Goal: Book appointment/travel/reservation

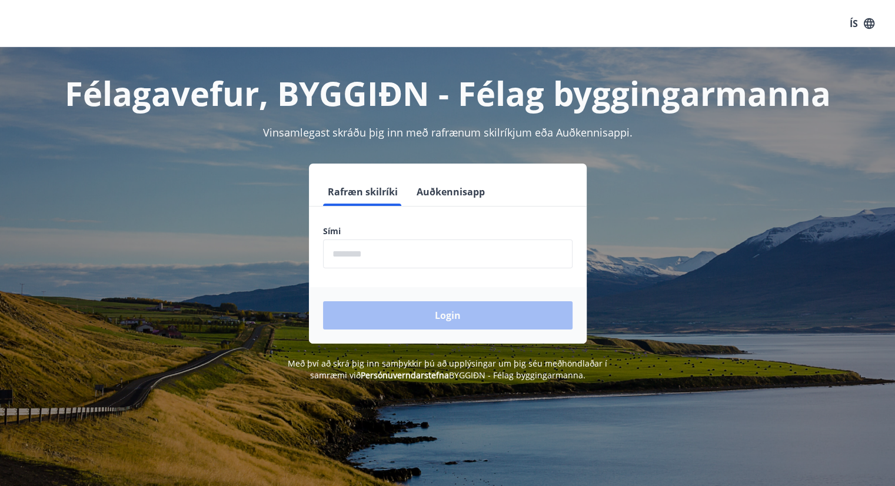
click at [369, 259] on input "phone" at bounding box center [447, 253] width 249 height 29
type input "********"
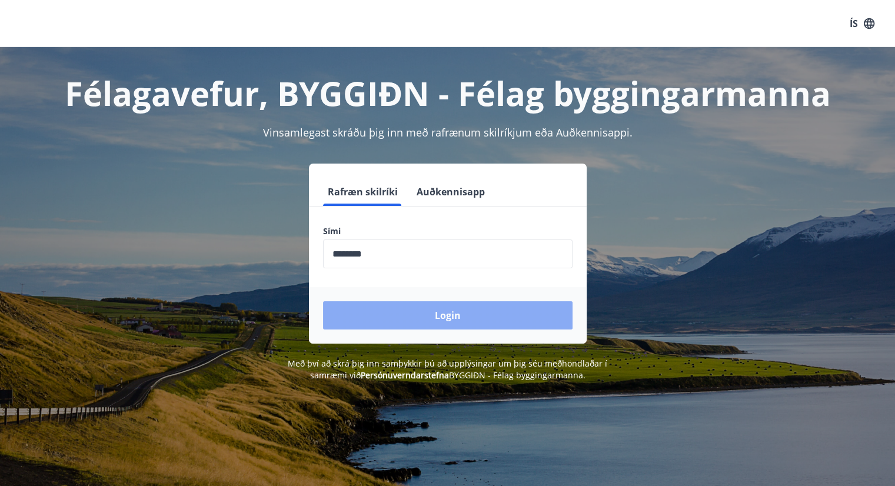
click at [447, 314] on button "Login" at bounding box center [447, 315] width 249 height 28
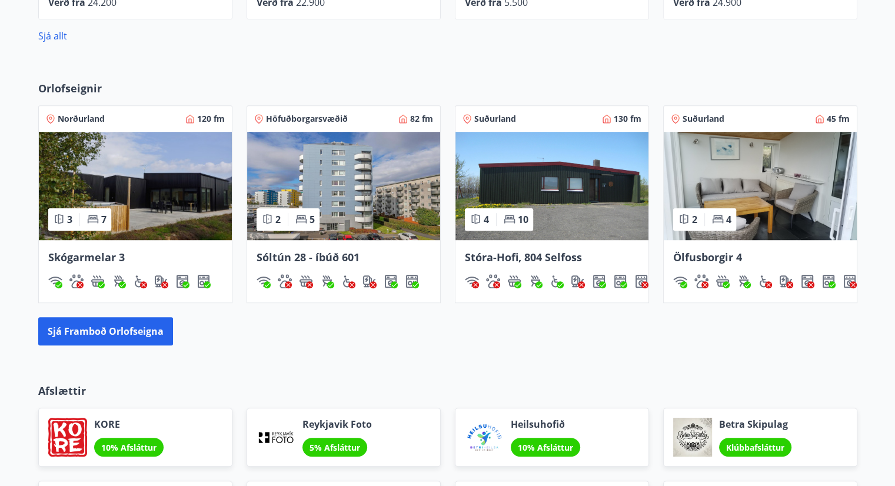
scroll to position [700, 0]
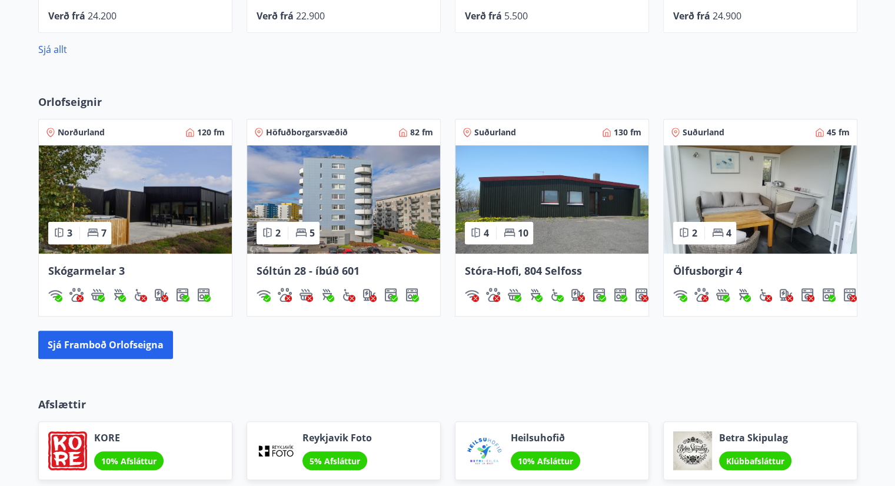
click at [494, 131] on span "Suðurland" at bounding box center [495, 132] width 42 height 12
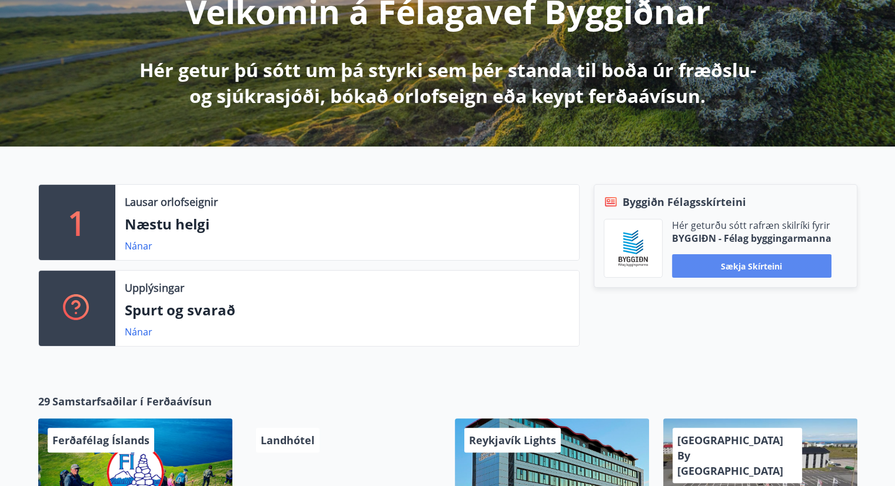
scroll to position [235, 0]
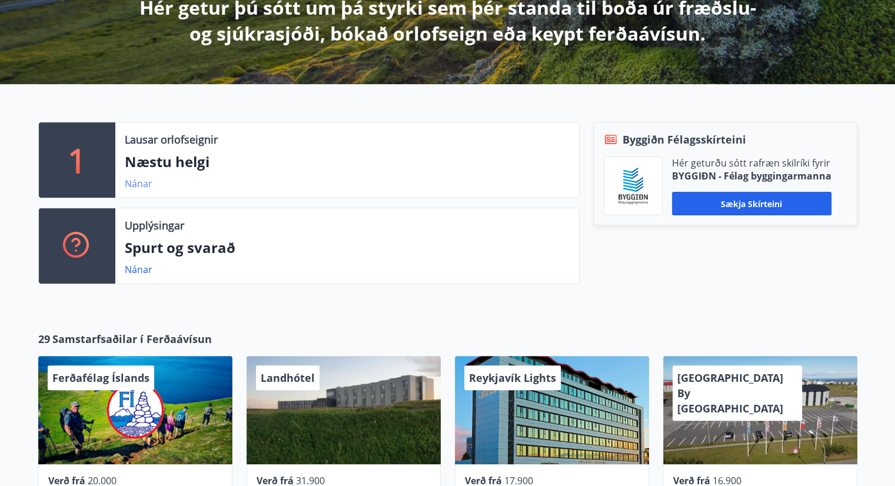
click at [129, 182] on link "Nánar" at bounding box center [139, 183] width 28 height 13
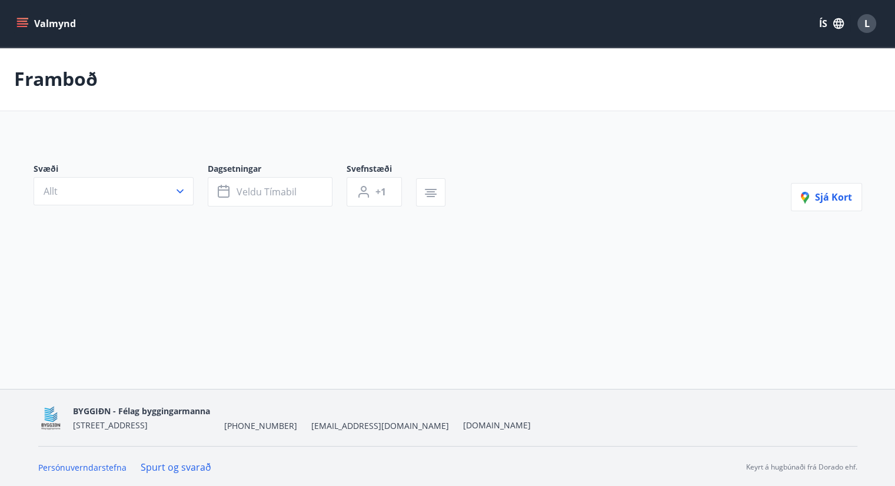
type input "*"
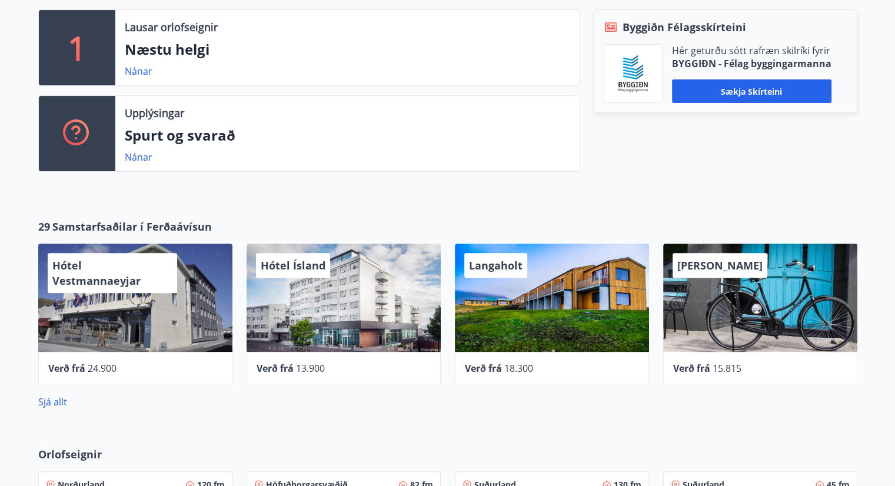
scroll to position [353, 0]
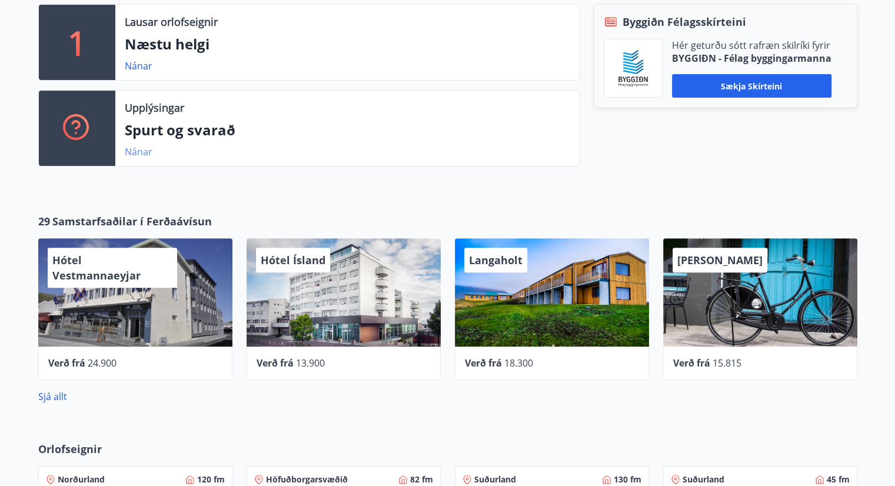
click at [136, 152] on link "Nánar" at bounding box center [139, 151] width 28 height 13
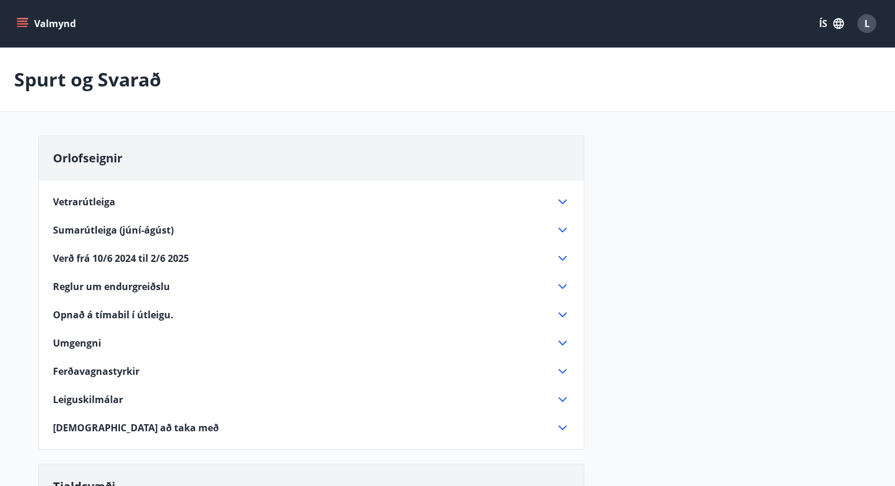
click at [561, 201] on icon at bounding box center [562, 202] width 14 height 14
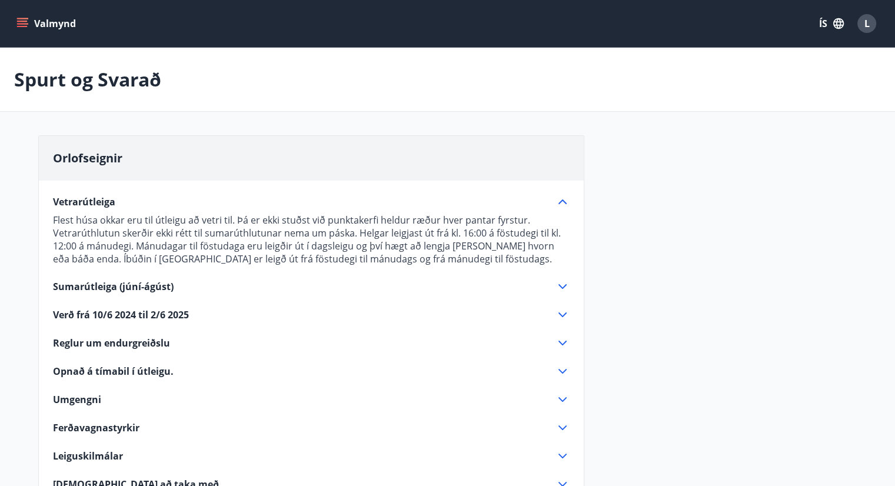
click at [561, 205] on icon at bounding box center [562, 202] width 14 height 14
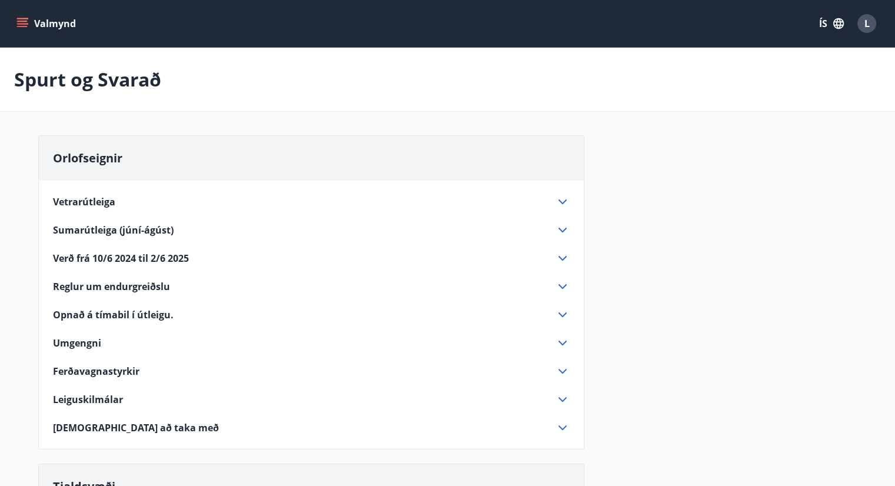
click at [562, 312] on icon at bounding box center [562, 315] width 14 height 14
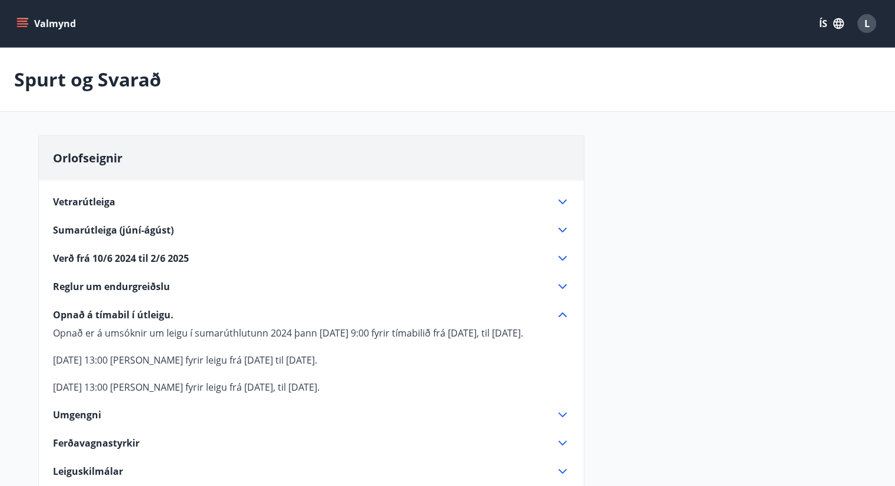
click at [20, 22] on icon "menu" at bounding box center [22, 21] width 11 height 1
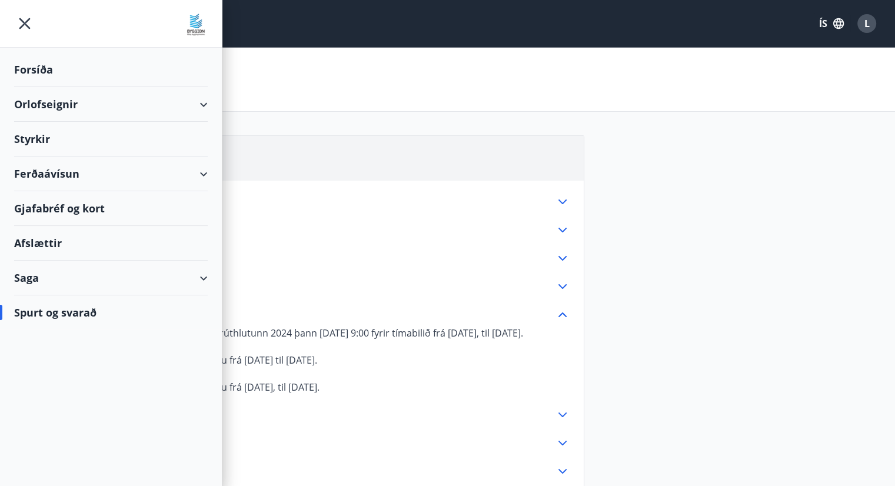
click at [204, 102] on div "Orlofseignir" at bounding box center [111, 104] width 194 height 35
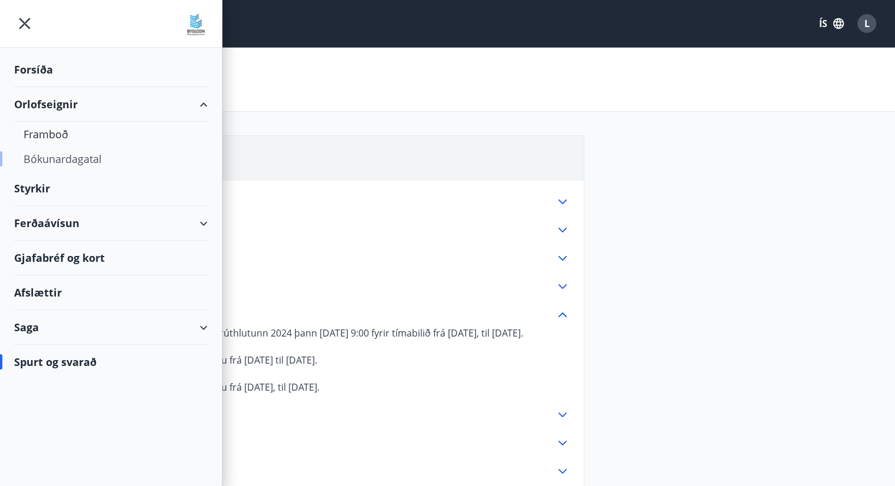
click at [55, 161] on div "Bókunardagatal" at bounding box center [111, 159] width 175 height 25
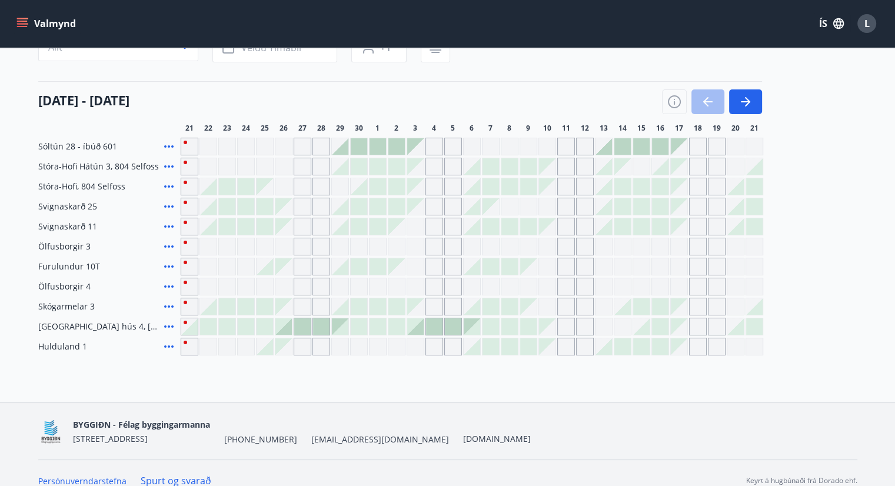
scroll to position [133, 0]
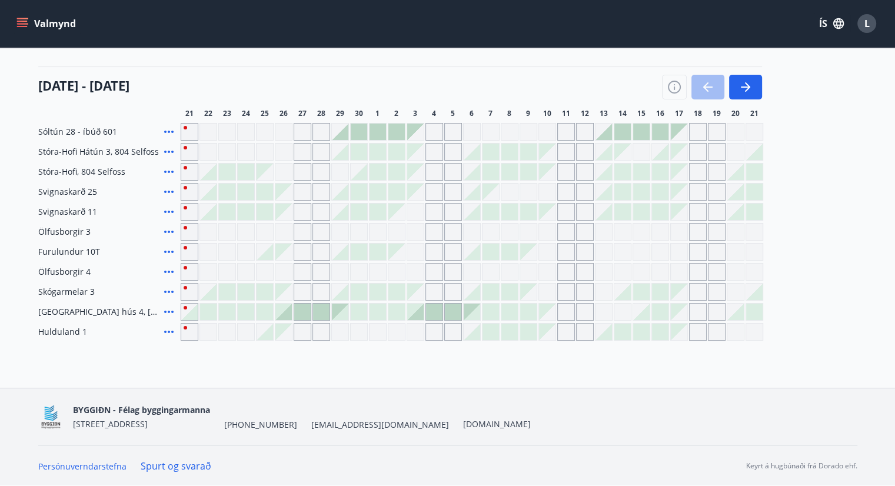
click at [357, 136] on div at bounding box center [359, 132] width 16 height 16
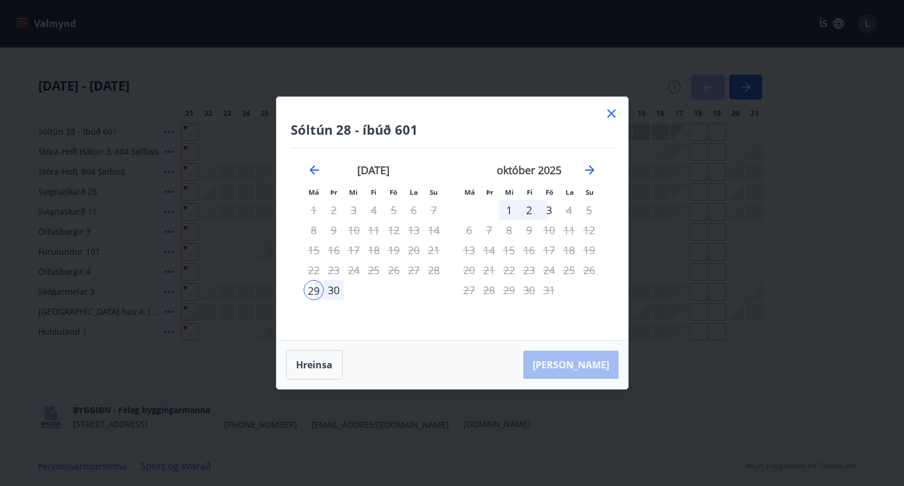
click at [609, 111] on icon at bounding box center [611, 113] width 8 height 8
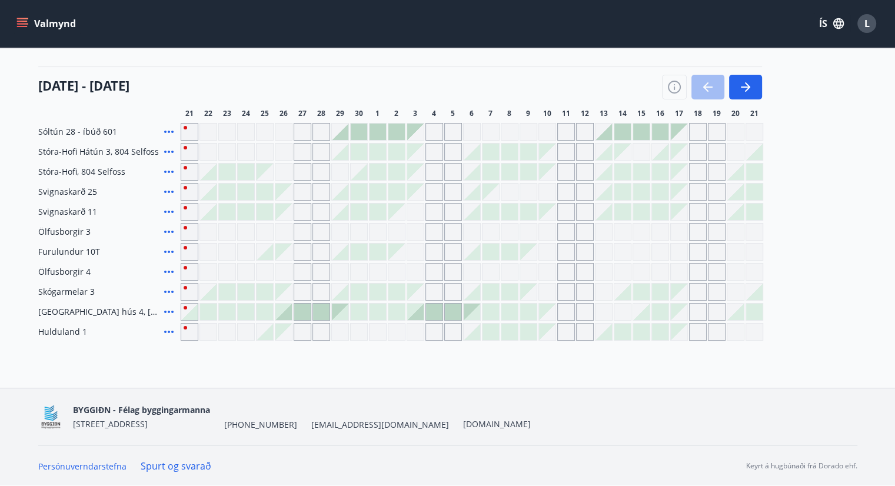
click at [511, 154] on div at bounding box center [509, 152] width 16 height 16
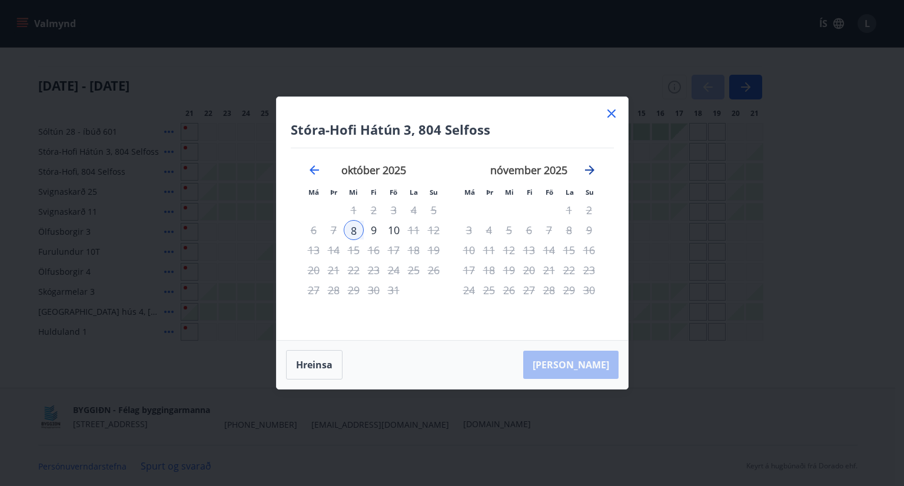
click at [591, 167] on icon "Move forward to switch to the next month." at bounding box center [589, 170] width 14 height 14
click at [612, 114] on icon at bounding box center [611, 113] width 8 height 8
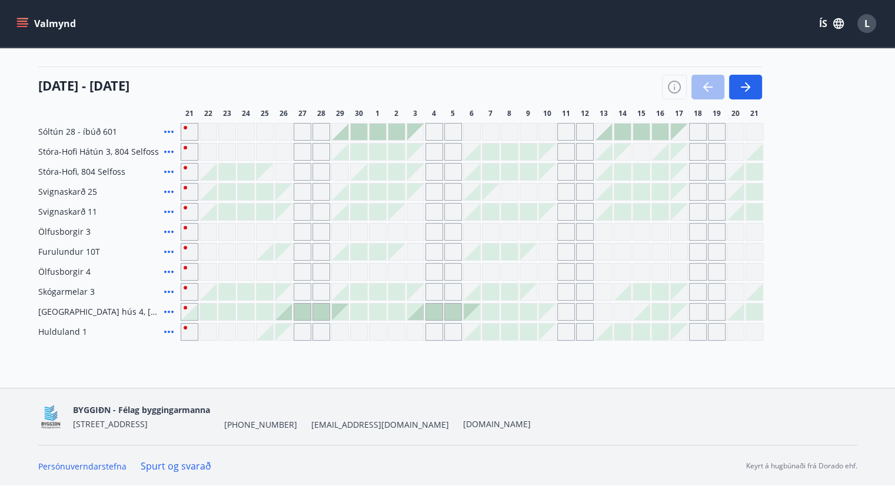
click at [366, 149] on div at bounding box center [359, 152] width 16 height 16
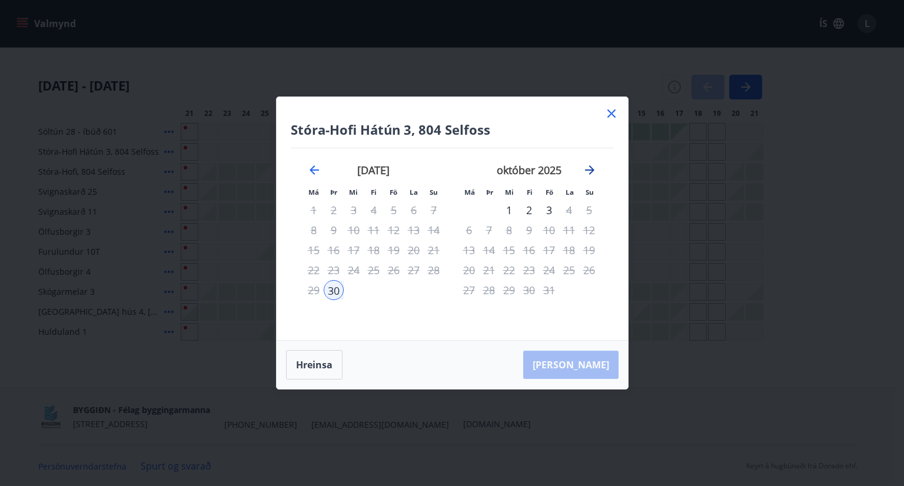
click at [592, 170] on icon "Move forward to switch to the next month." at bounding box center [589, 169] width 9 height 9
click at [591, 170] on icon "Move forward to switch to the next month." at bounding box center [589, 169] width 9 height 9
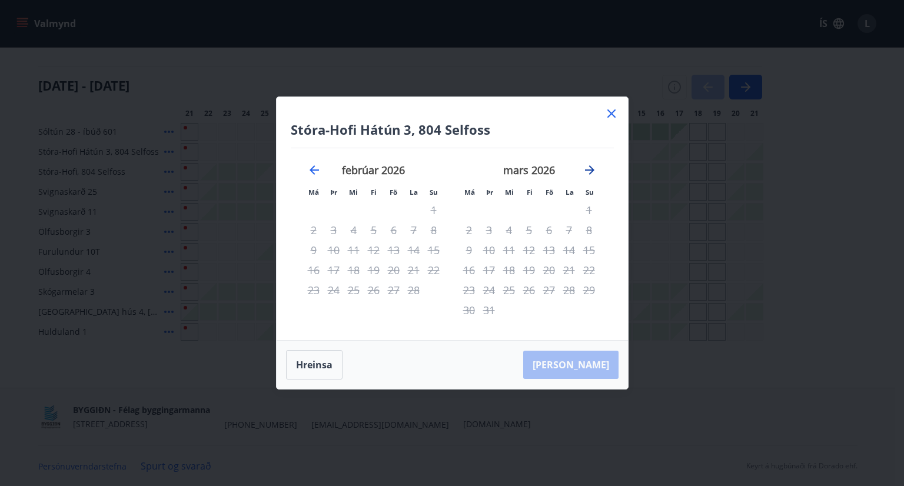
click at [589, 169] on icon "Move forward to switch to the next month." at bounding box center [589, 169] width 9 height 9
click at [312, 170] on icon "Move backward to switch to the previous month." at bounding box center [313, 169] width 9 height 9
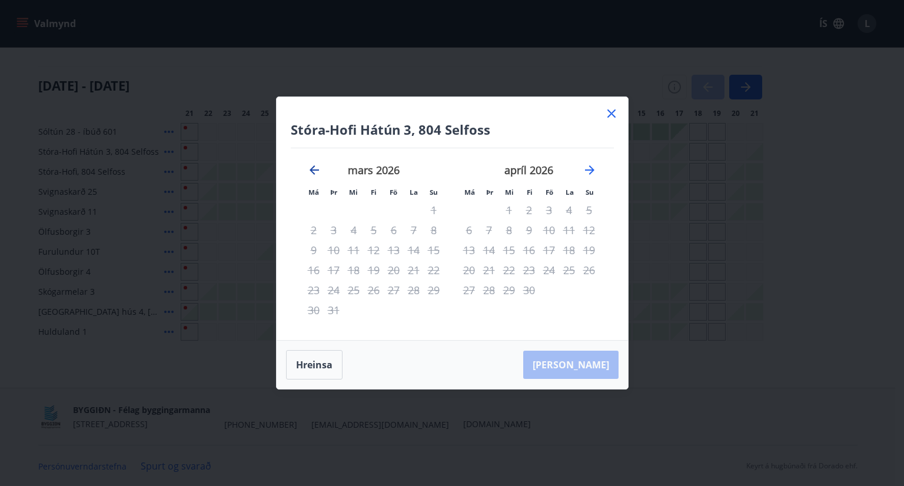
click at [312, 170] on icon "Move backward to switch to the previous month." at bounding box center [313, 169] width 9 height 9
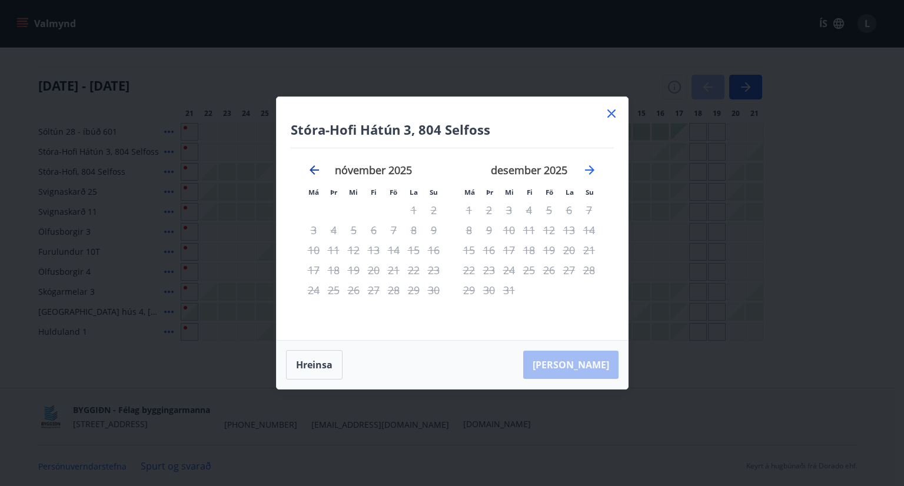
click at [312, 170] on icon "Move backward to switch to the previous month." at bounding box center [313, 169] width 9 height 9
click at [313, 168] on icon "Move backward to switch to the previous month." at bounding box center [314, 170] width 14 height 14
click at [614, 111] on icon at bounding box center [611, 113] width 14 height 14
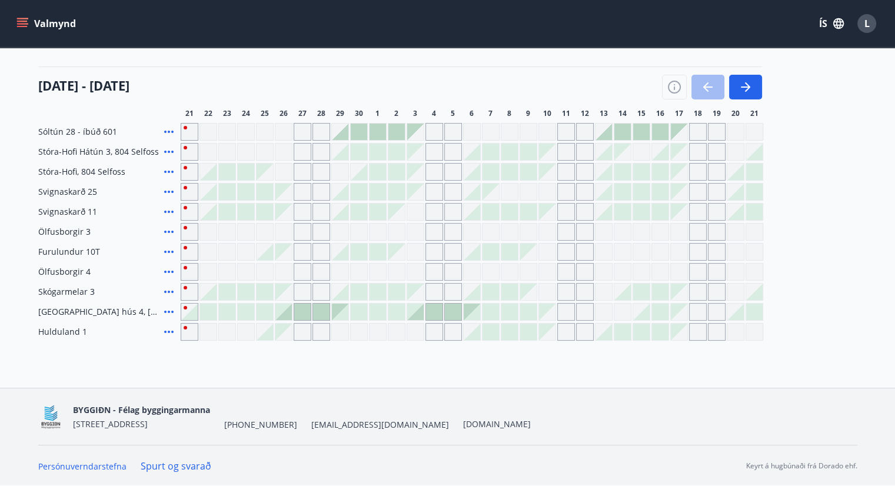
click at [247, 269] on div "Gráir dagar eru ekki bókanlegir" at bounding box center [246, 272] width 18 height 18
click at [391, 244] on div "Gráir dagar eru ekki bókanlegir" at bounding box center [396, 252] width 16 height 16
click at [317, 231] on div "Gráir dagar eru ekki bókanlegir" at bounding box center [321, 232] width 18 height 18
drag, startPoint x: 478, startPoint y: 231, endPoint x: 502, endPoint y: 232, distance: 23.5
click at [478, 231] on div "Gráir dagar eru ekki bókanlegir" at bounding box center [472, 232] width 18 height 18
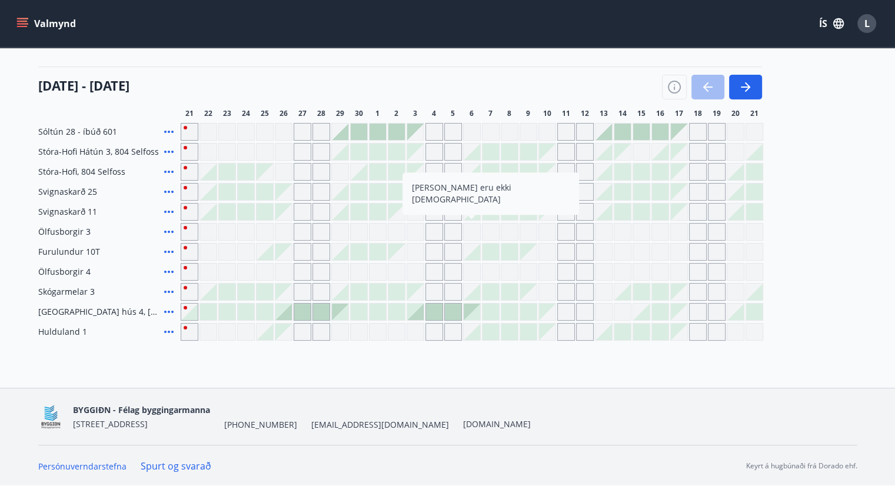
click at [440, 172] on div "Gráir dagar eru ekki bókanlegir" at bounding box center [434, 172] width 18 height 18
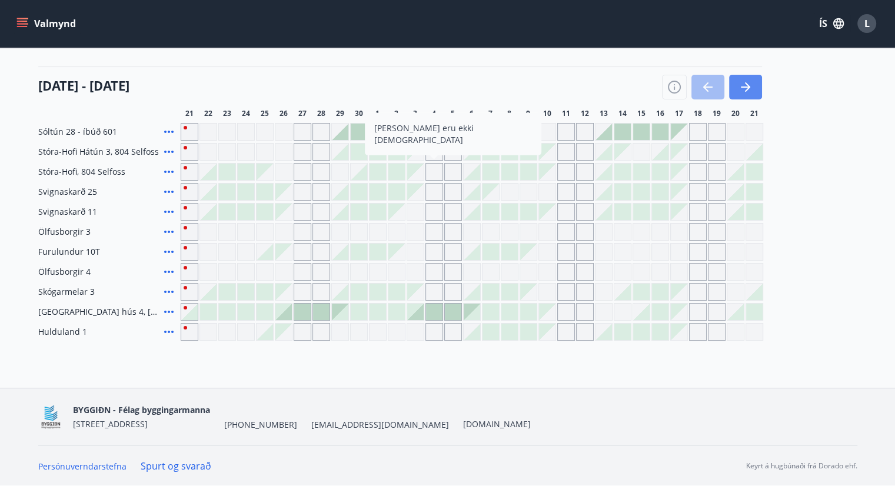
click at [741, 84] on icon "button" at bounding box center [745, 87] width 14 height 14
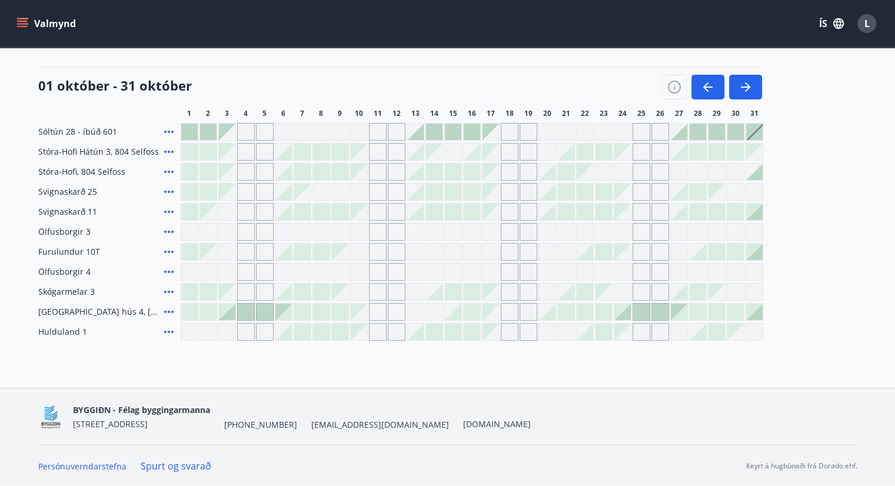
click at [456, 193] on div at bounding box center [453, 192] width 16 height 16
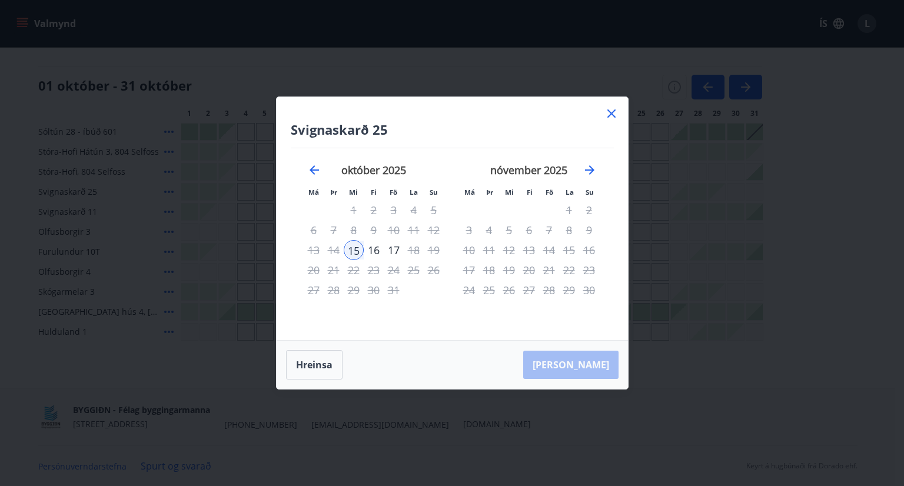
click at [612, 112] on icon at bounding box center [611, 113] width 8 height 8
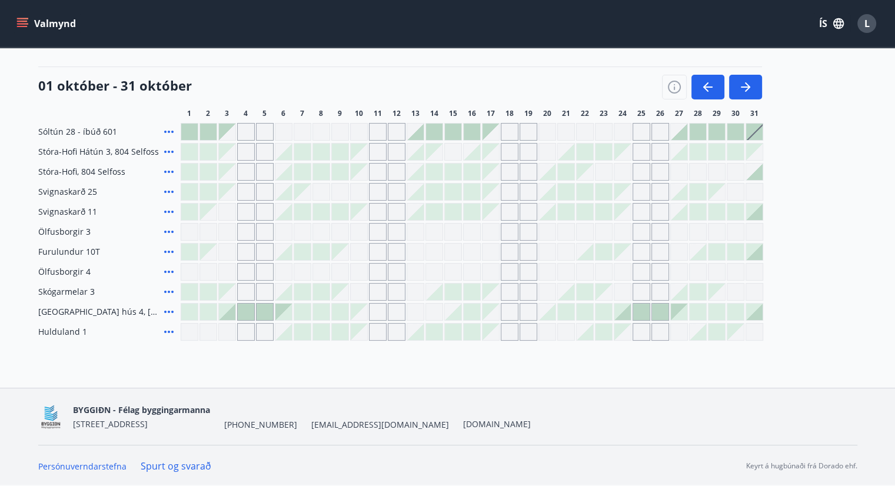
click at [262, 271] on div "Gráir dagar eru ekki bókanlegir" at bounding box center [265, 272] width 18 height 18
click at [469, 291] on div at bounding box center [472, 292] width 16 height 16
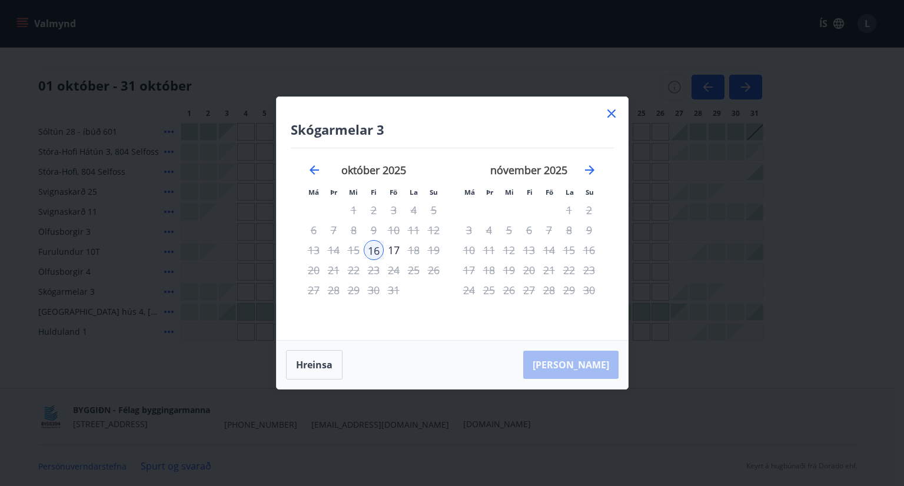
click at [611, 115] on icon at bounding box center [611, 113] width 14 height 14
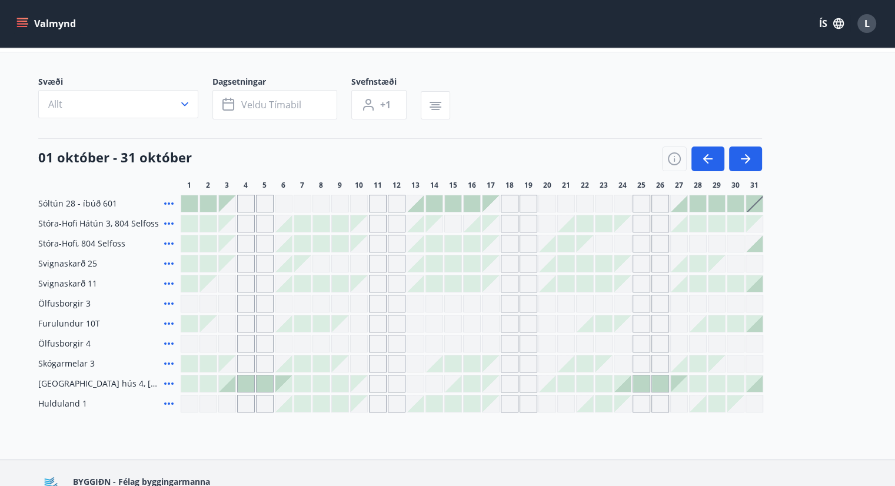
scroll to position [0, 0]
